Goal: Task Accomplishment & Management: Complete application form

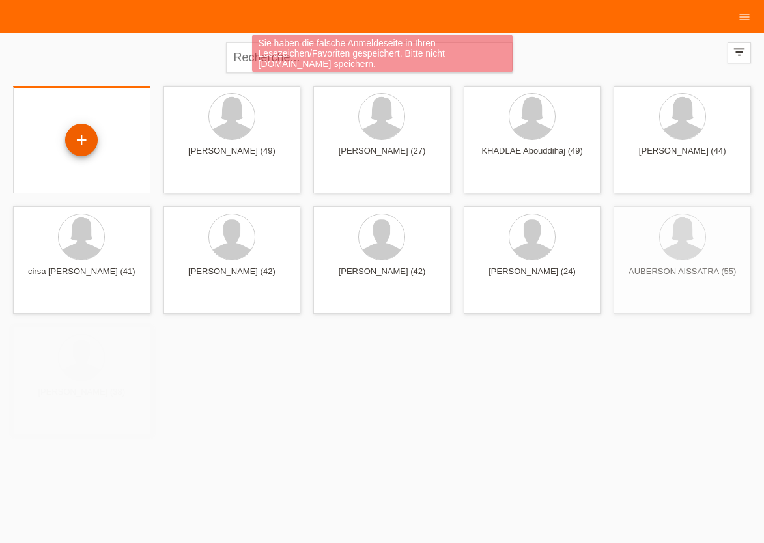
click at [83, 135] on div "+" at bounding box center [81, 140] width 33 height 33
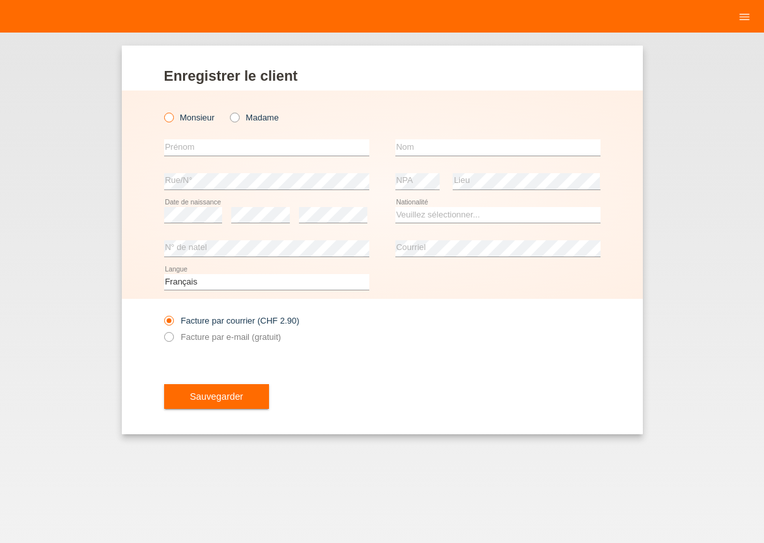
click at [161, 111] on icon at bounding box center [161, 111] width 0 height 0
click at [165, 118] on input "Monsieur" at bounding box center [168, 117] width 8 height 8
radio input "true"
click at [176, 152] on input "text" at bounding box center [266, 147] width 205 height 16
type input "m"
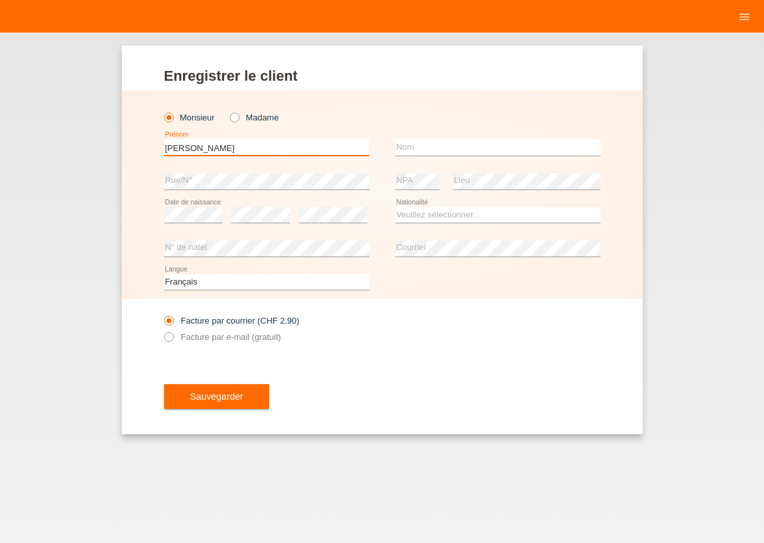
type input "MOHAMMAD SHARIFUL ISLAM"
type input "HOWLADER"
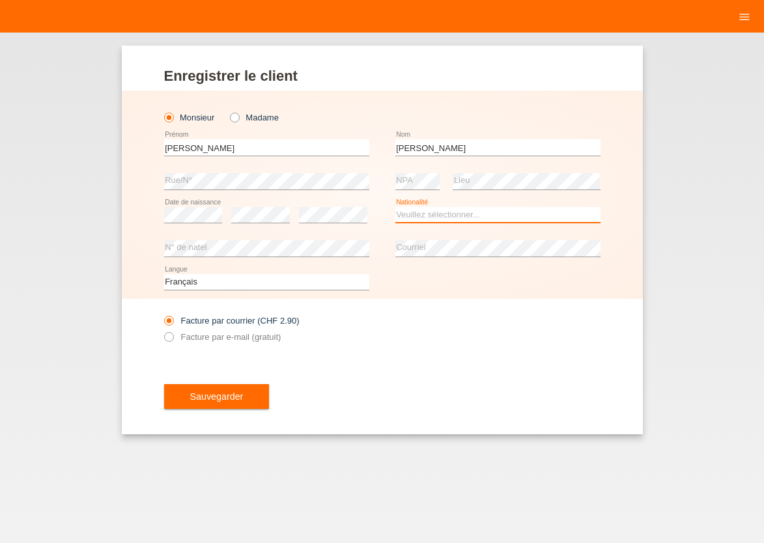
click at [395, 207] on select "Veuillez sélectionner... Suisse Allemagne Autriche Liechtenstein ------------ A…" at bounding box center [497, 215] width 205 height 16
select select "IT"
click at [0, 0] on option "Italie" at bounding box center [0, 0] width 0 height 0
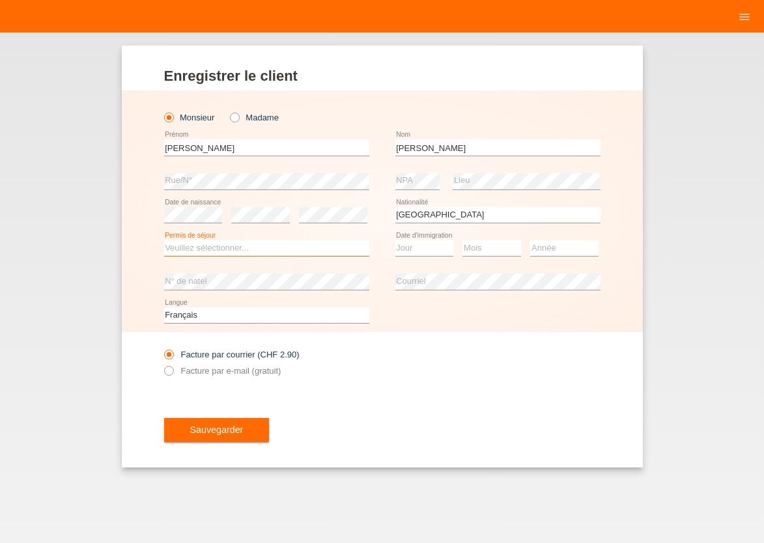
click at [164, 240] on select "Veuillez sélectionner... C B B - Statut de réfugié Autre" at bounding box center [266, 248] width 205 height 16
select select "B"
click at [0, 0] on option "B" at bounding box center [0, 0] width 0 height 0
click at [395, 240] on select "Jour 01 02 03 04 05 06 07 08 09 10 11" at bounding box center [424, 248] width 59 height 16
select select "10"
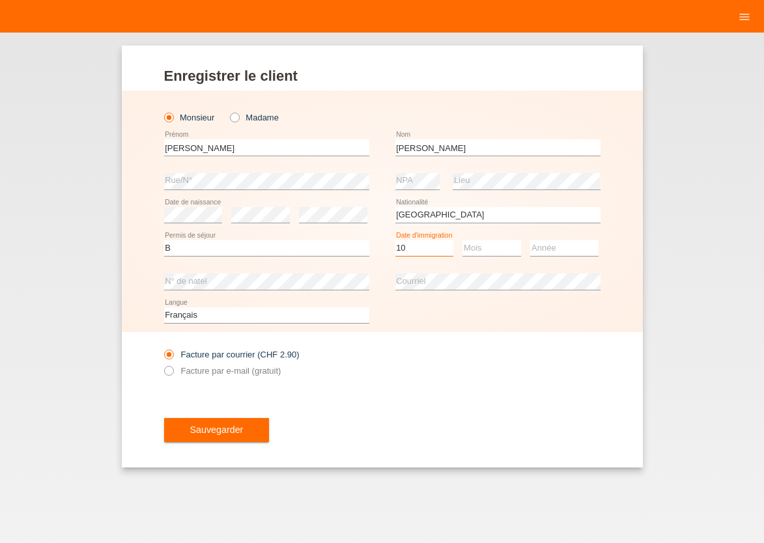
click at [0, 0] on option "10" at bounding box center [0, 0] width 0 height 0
select select "03"
select select "2025"
drag, startPoint x: 169, startPoint y: 372, endPoint x: 173, endPoint y: 381, distance: 9.6
click at [161, 363] on icon at bounding box center [161, 363] width 0 height 0
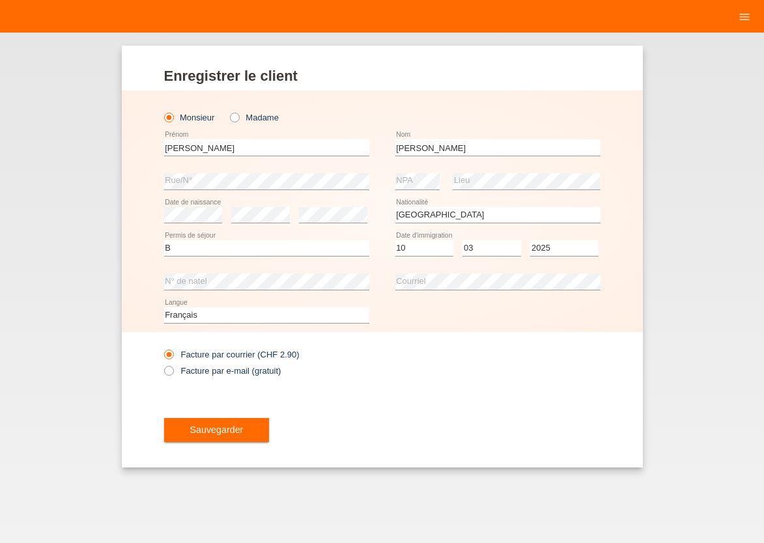
click at [169, 374] on input "Facture par e-mail (gratuit)" at bounding box center [168, 374] width 8 height 16
radio input "true"
click at [187, 422] on button "Sauvegarder" at bounding box center [216, 430] width 105 height 25
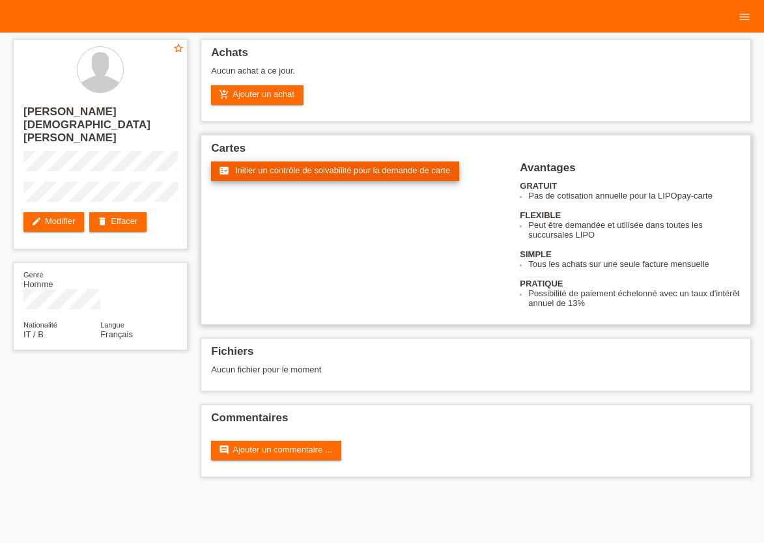
click at [245, 174] on span "Initier un contrôle de solvabilité pour la demande de carte" at bounding box center [342, 170] width 215 height 10
